Goal: Find specific page/section: Find specific page/section

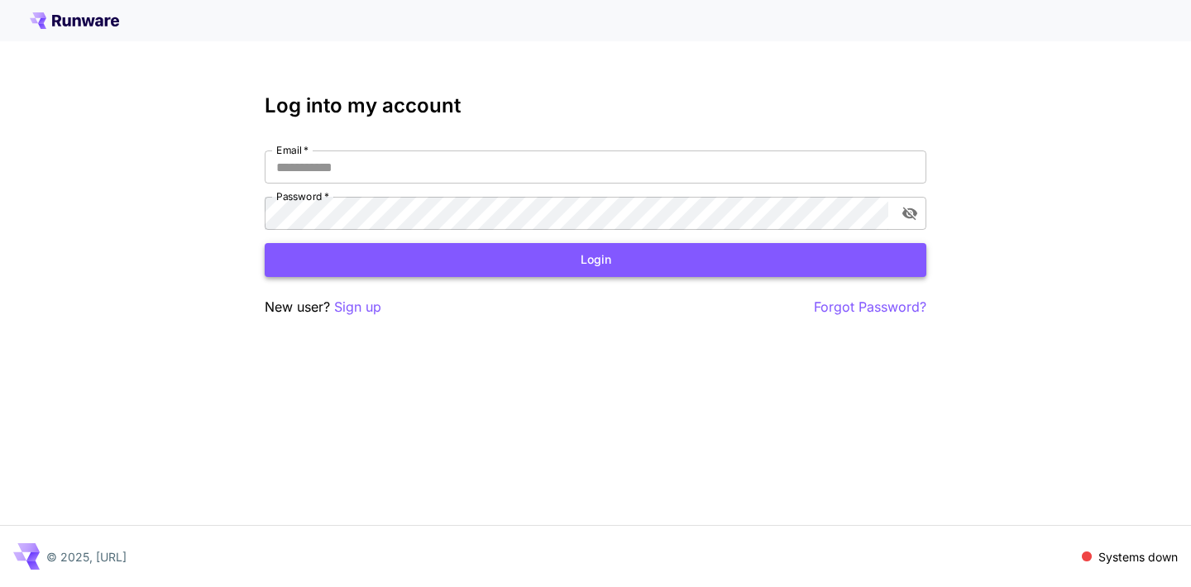
type input "**********"
click at [351, 265] on button "Login" at bounding box center [596, 260] width 662 height 34
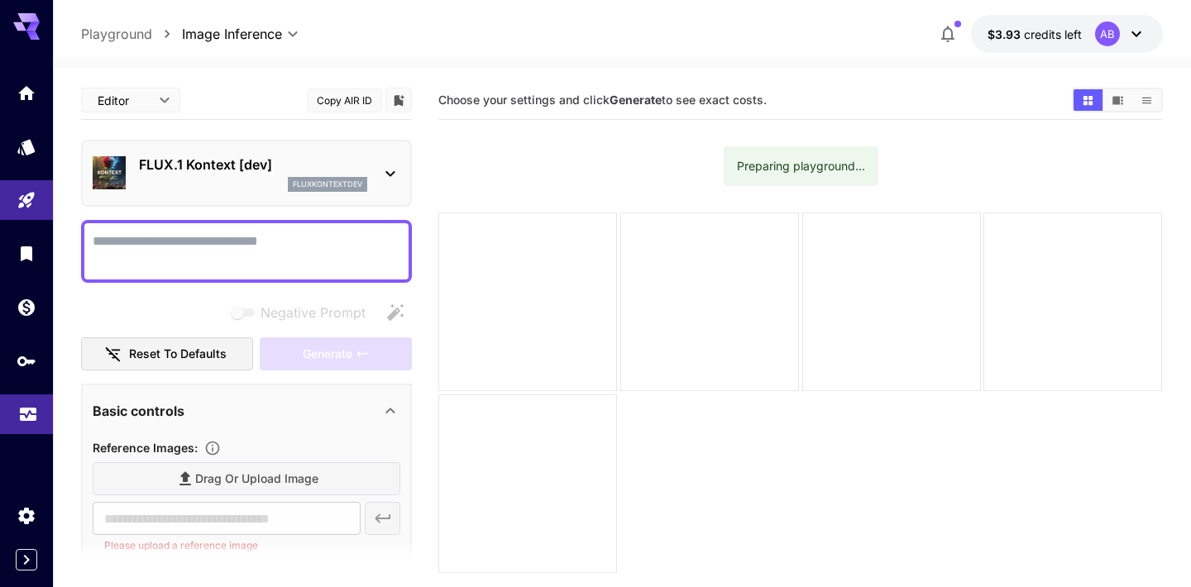
click at [26, 419] on icon "Usage" at bounding box center [28, 409] width 20 height 20
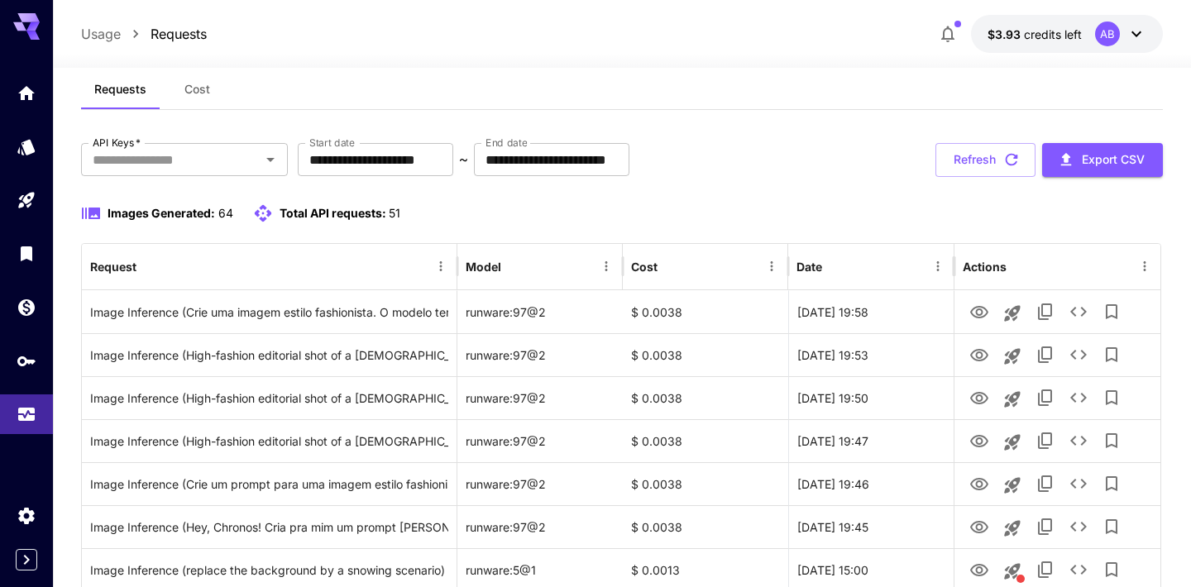
scroll to position [51, 0]
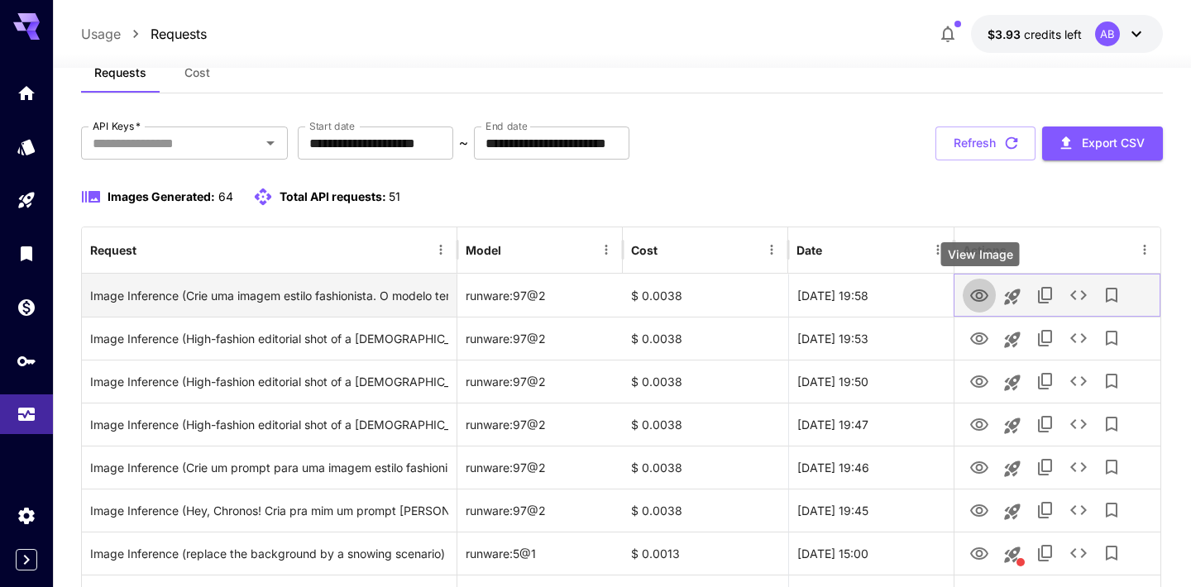
click at [978, 297] on icon "View Image" at bounding box center [979, 295] width 18 height 12
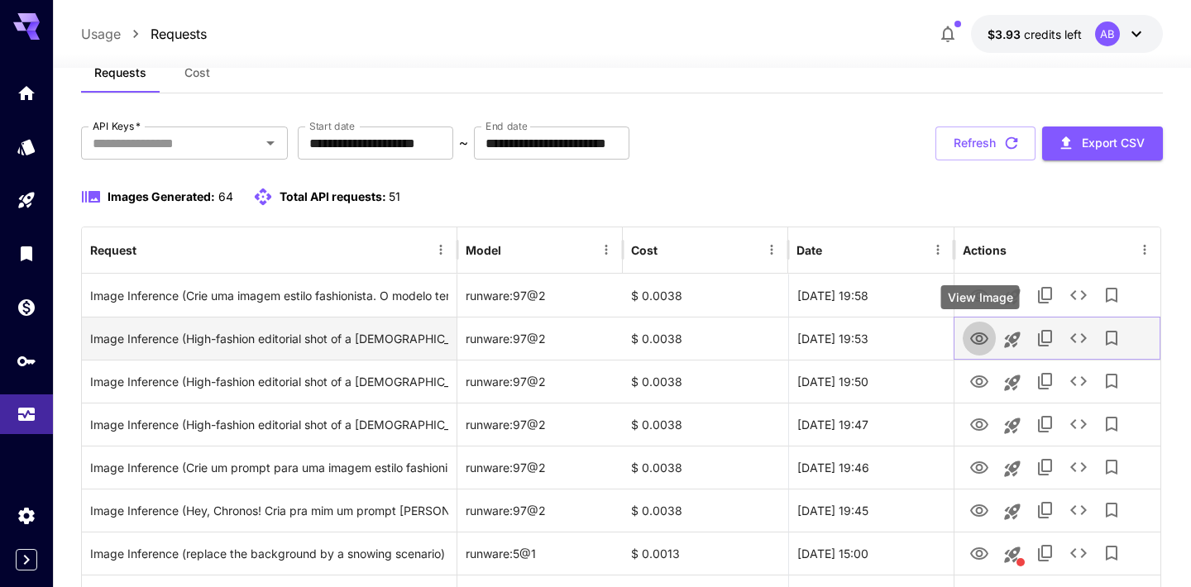
click at [982, 344] on icon "View Image" at bounding box center [979, 339] width 20 height 20
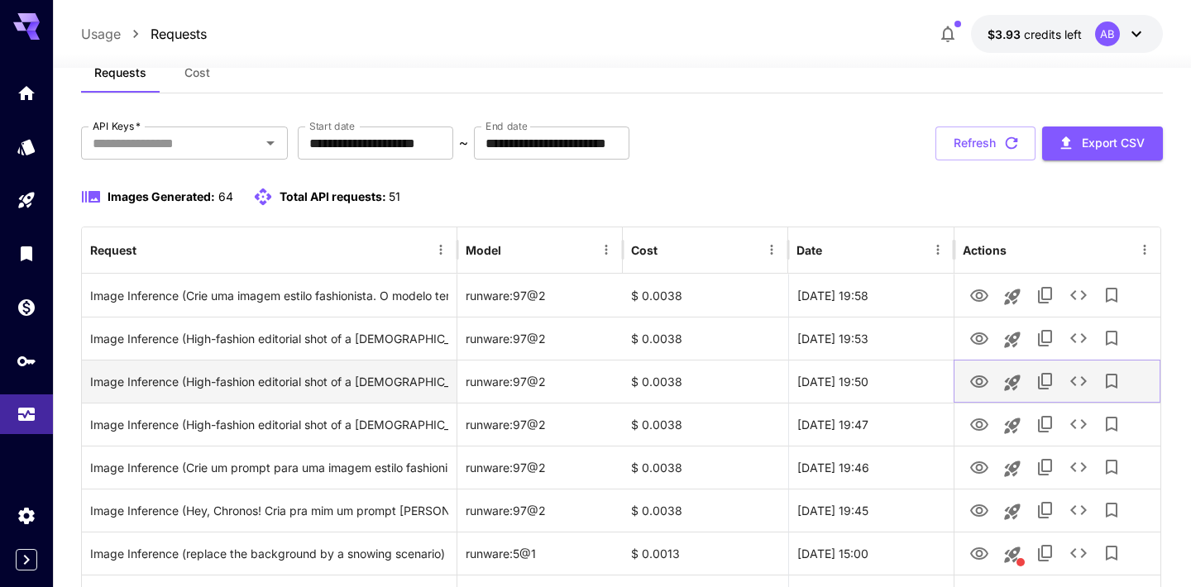
click at [981, 386] on icon "View Image" at bounding box center [979, 381] width 18 height 12
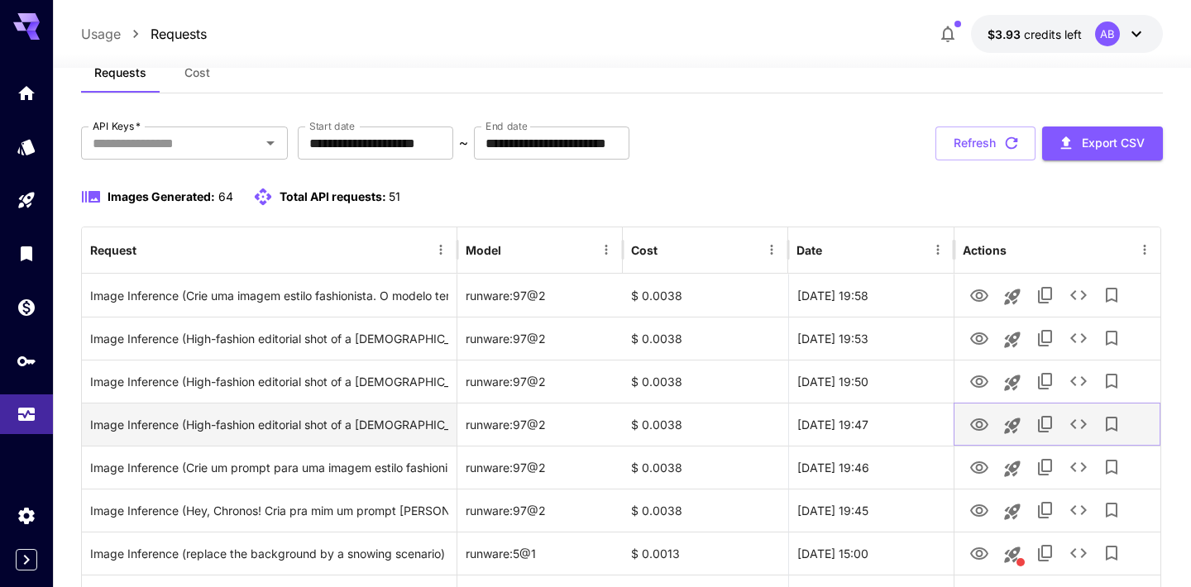
click at [982, 425] on icon "View Image" at bounding box center [979, 424] width 18 height 12
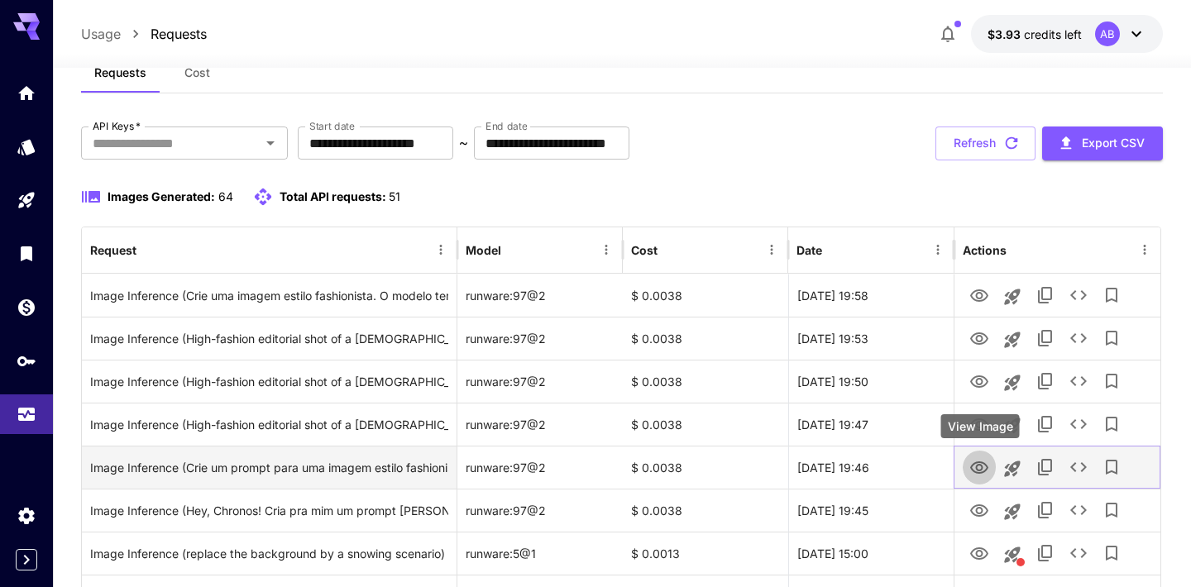
click at [977, 470] on icon "View Image" at bounding box center [979, 467] width 18 height 12
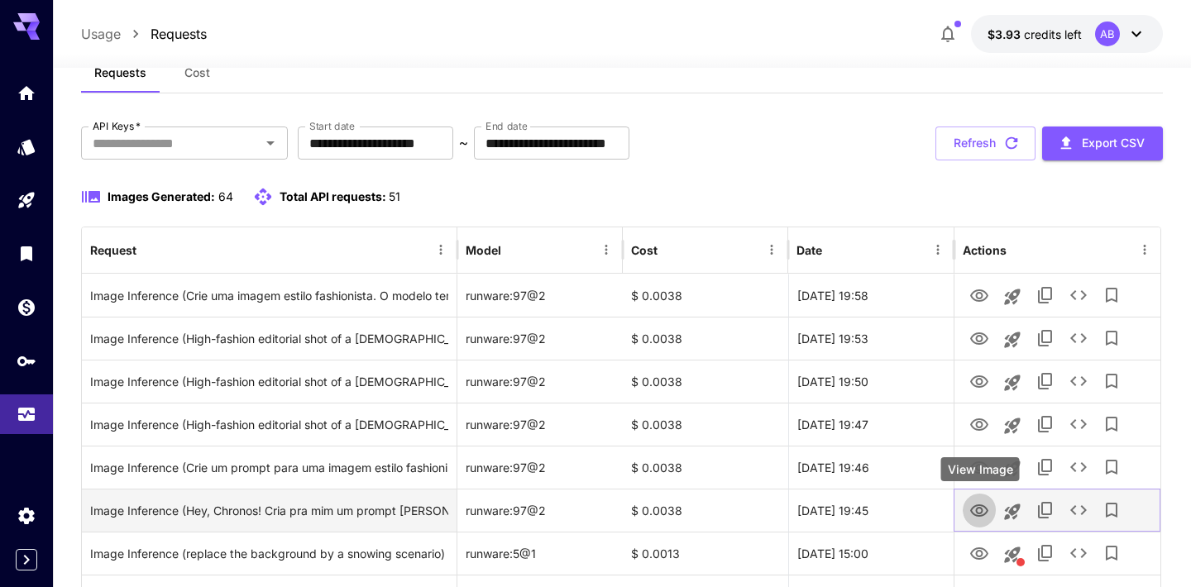
click at [975, 508] on icon "View Image" at bounding box center [979, 511] width 20 height 20
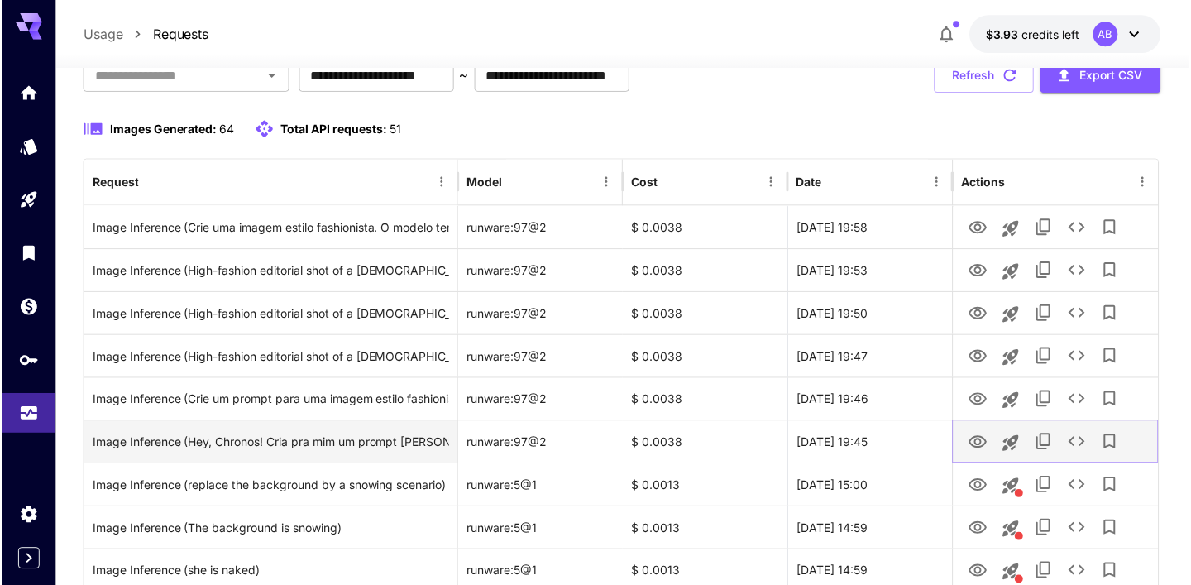
scroll to position [122, 0]
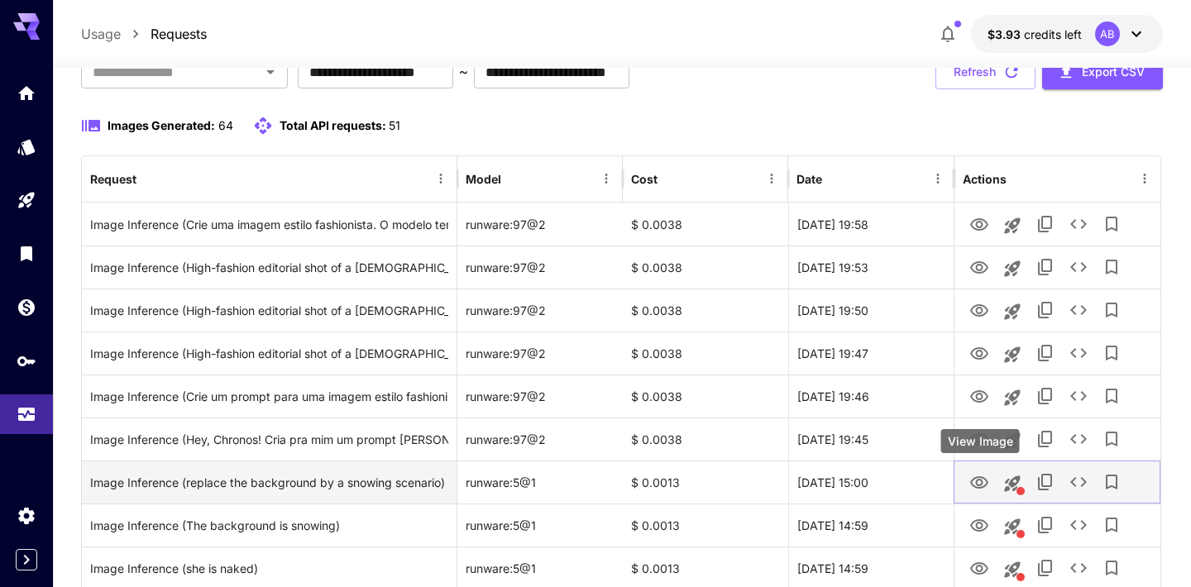
click at [981, 488] on icon "View Image" at bounding box center [979, 482] width 18 height 12
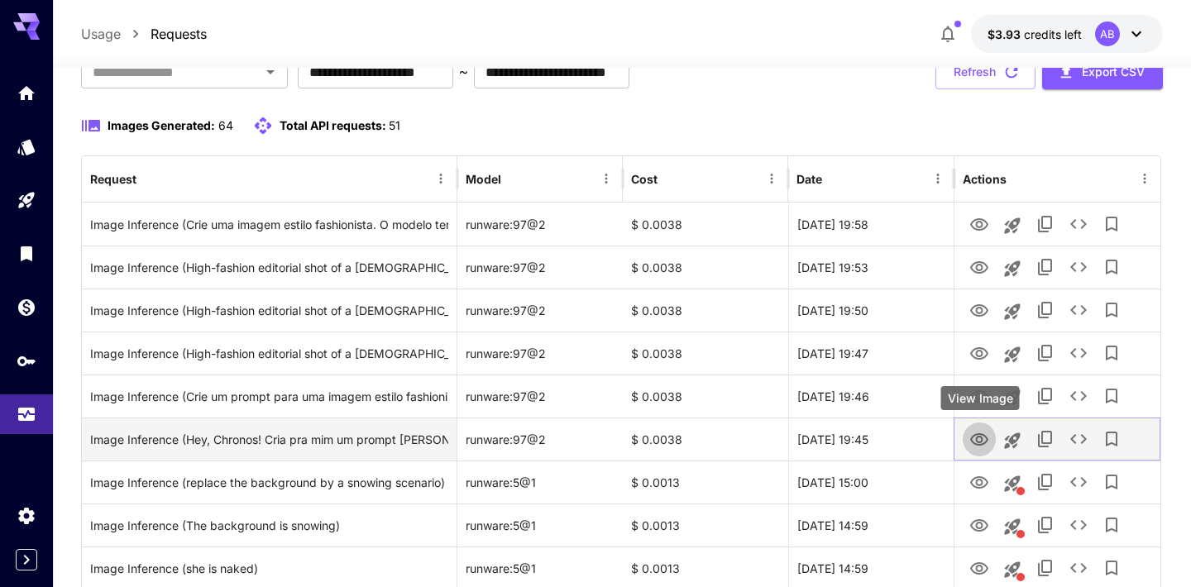
click at [977, 437] on icon "View Image" at bounding box center [979, 439] width 18 height 12
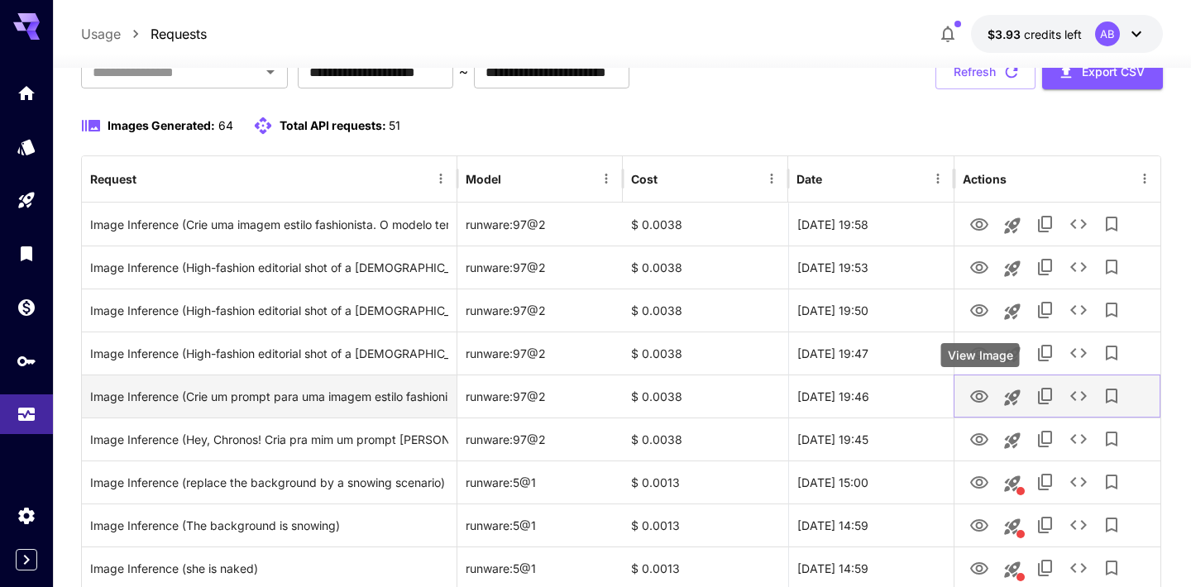
click at [978, 398] on icon "View Image" at bounding box center [979, 397] width 20 height 20
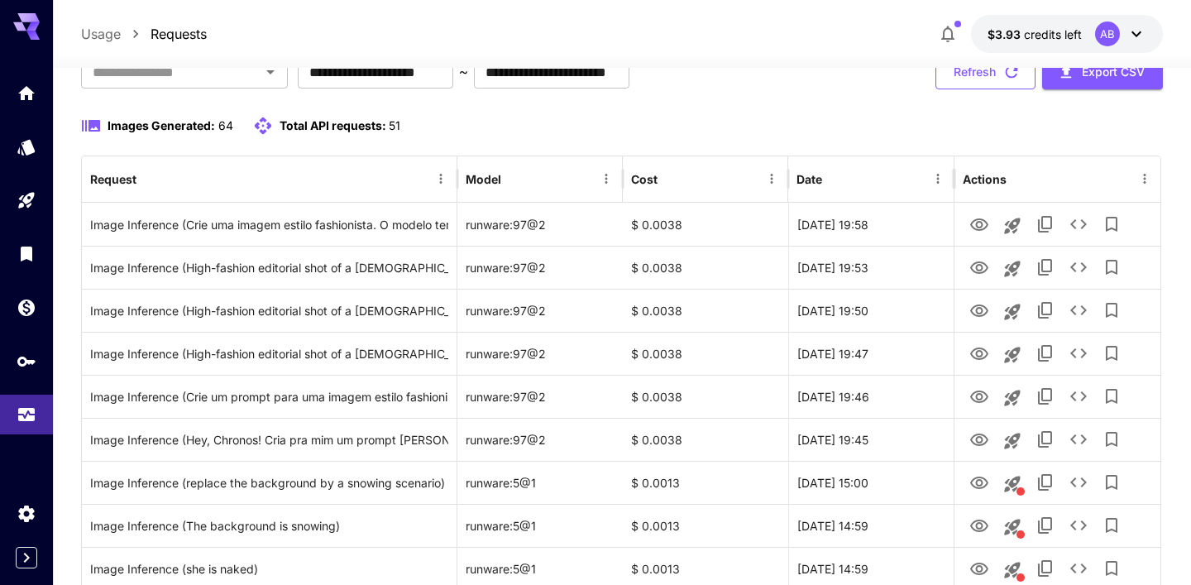
click at [1002, 73] on icon "button" at bounding box center [1011, 72] width 18 height 18
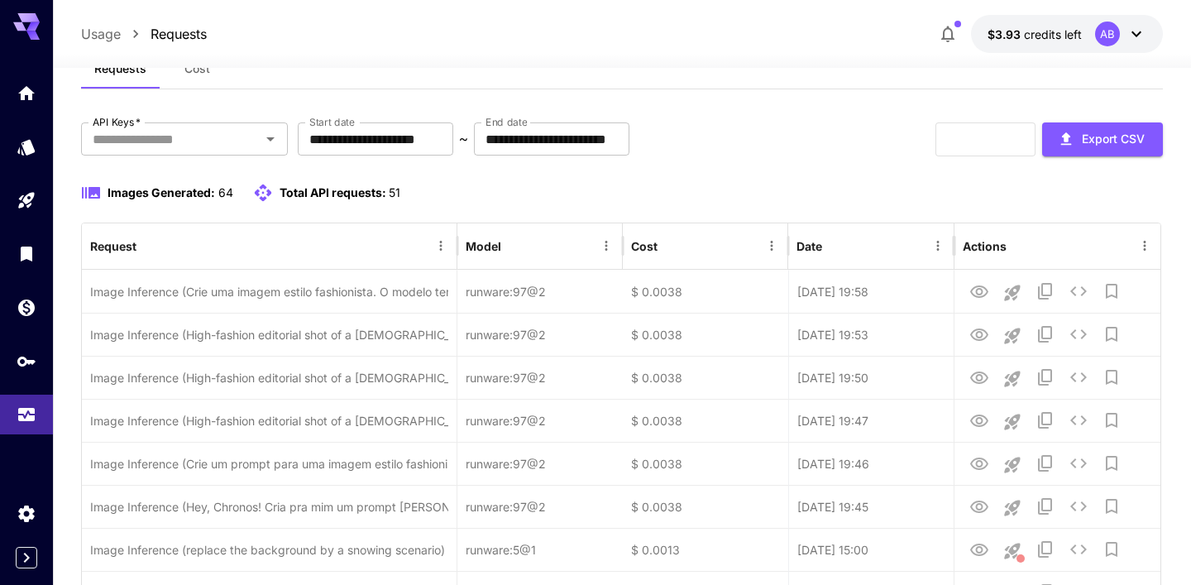
scroll to position [55, 0]
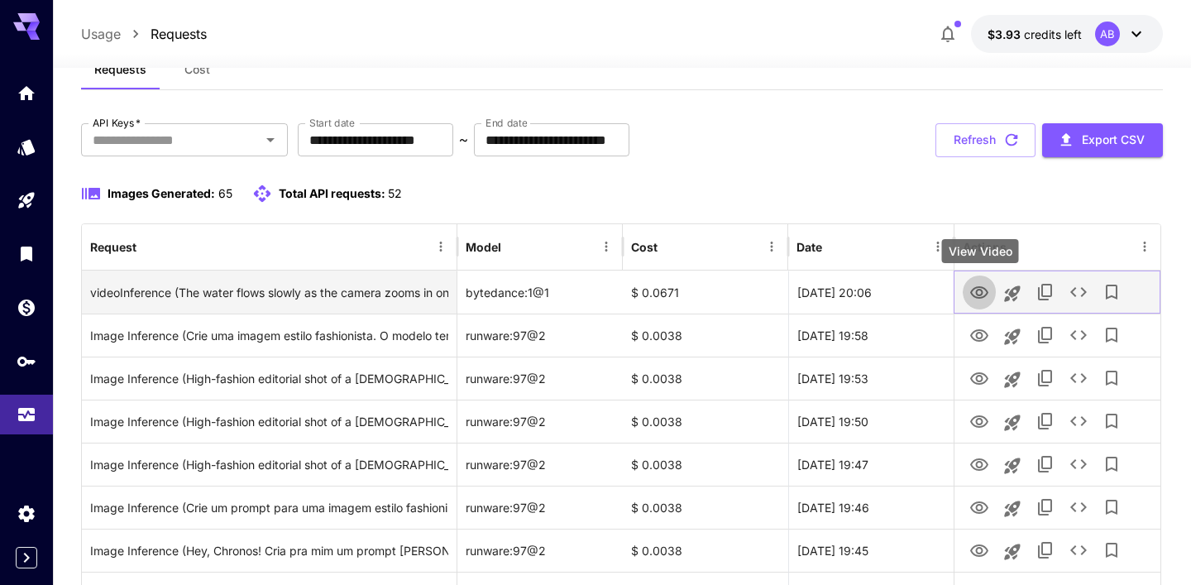
click at [979, 297] on icon "View Video" at bounding box center [979, 292] width 18 height 12
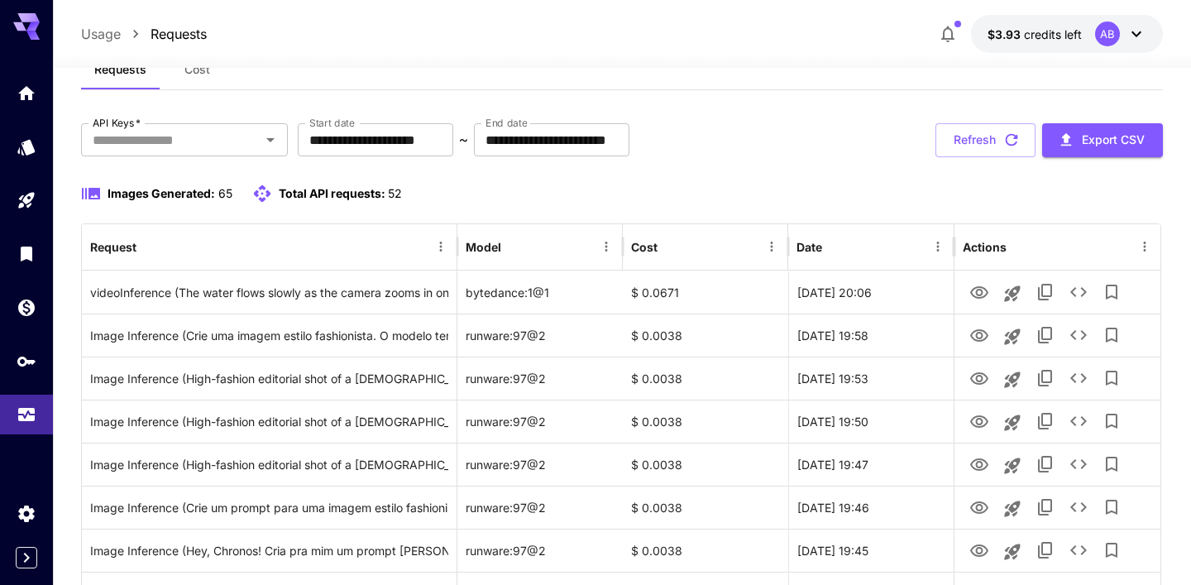
click at [749, 155] on div "**********" at bounding box center [621, 140] width 1081 height 34
